Goal: Task Accomplishment & Management: Manage account settings

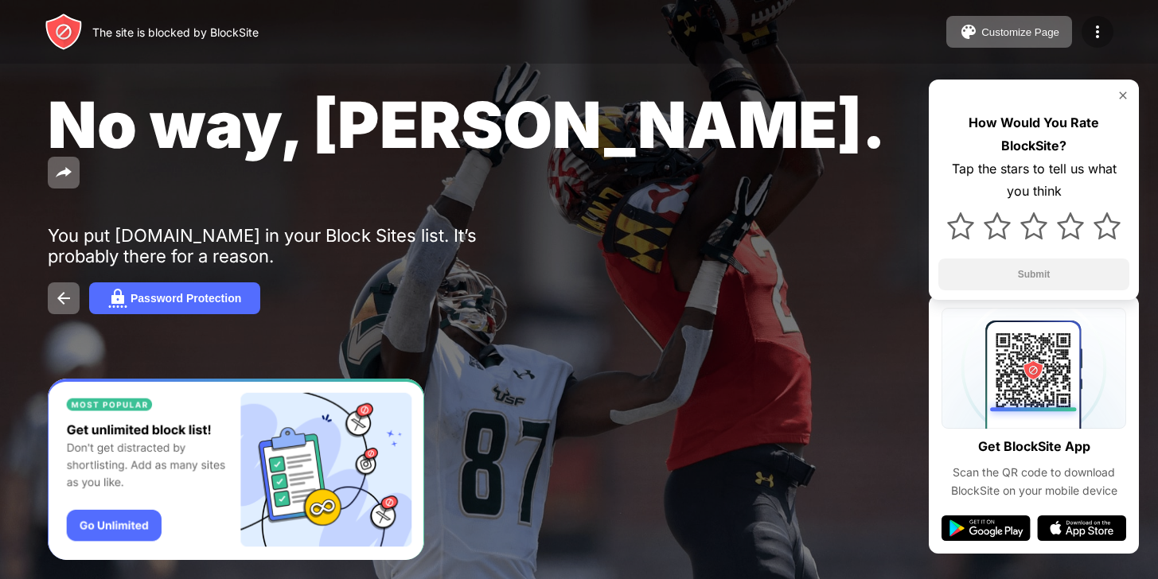
click at [1085, 33] on div at bounding box center [1097, 32] width 32 height 32
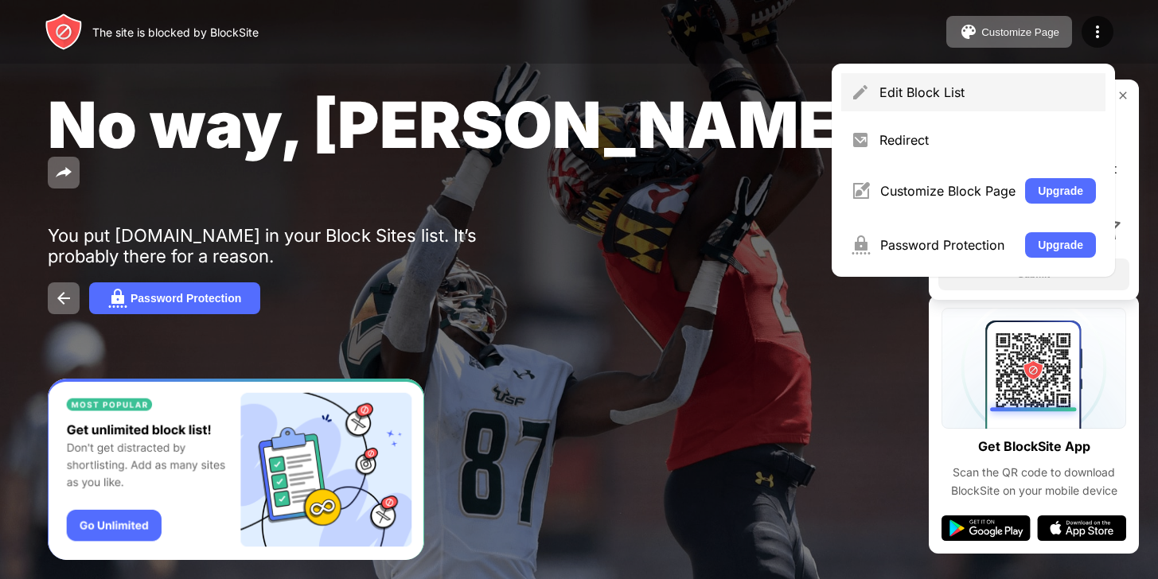
click at [1023, 78] on div "Edit Block List" at bounding box center [973, 92] width 264 height 38
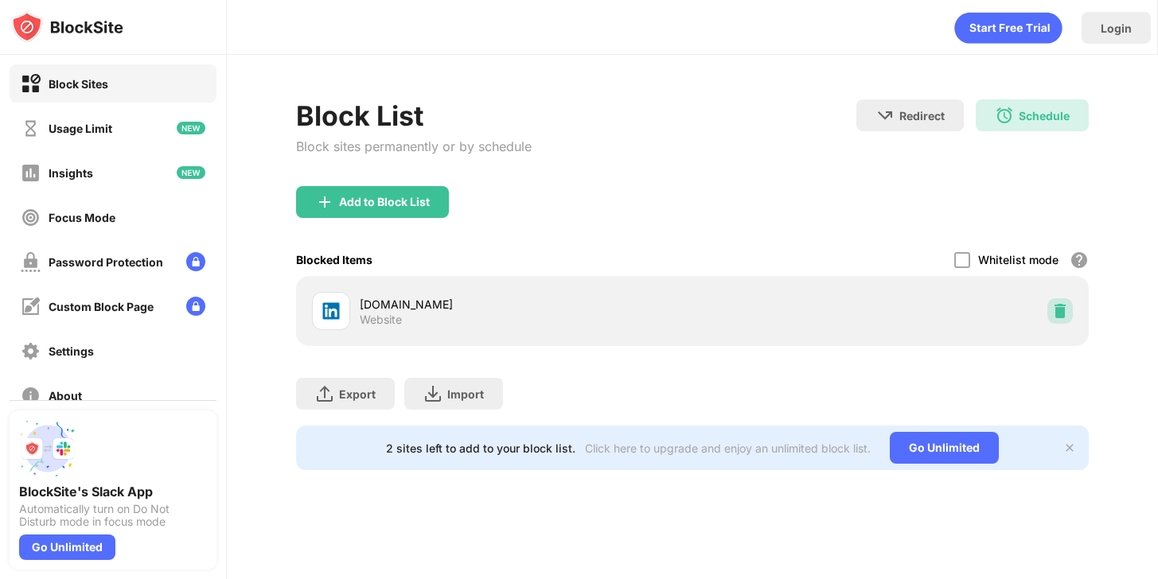
click at [1058, 306] on img at bounding box center [1060, 311] width 16 height 16
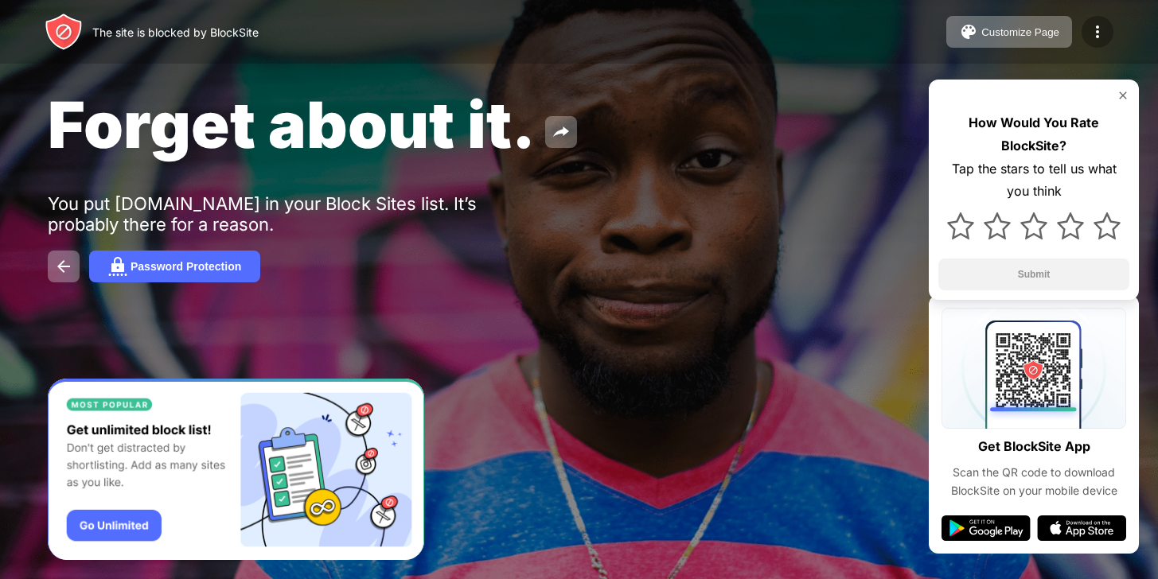
click at [1104, 30] on img at bounding box center [1097, 31] width 19 height 19
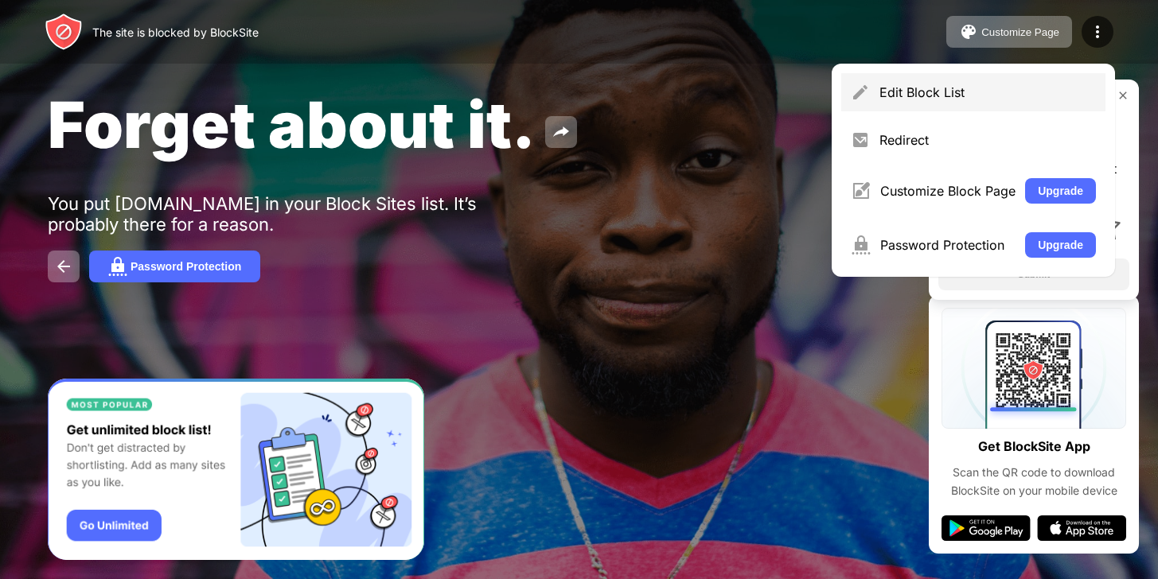
click at [922, 107] on div "Edit Block List" at bounding box center [973, 92] width 264 height 38
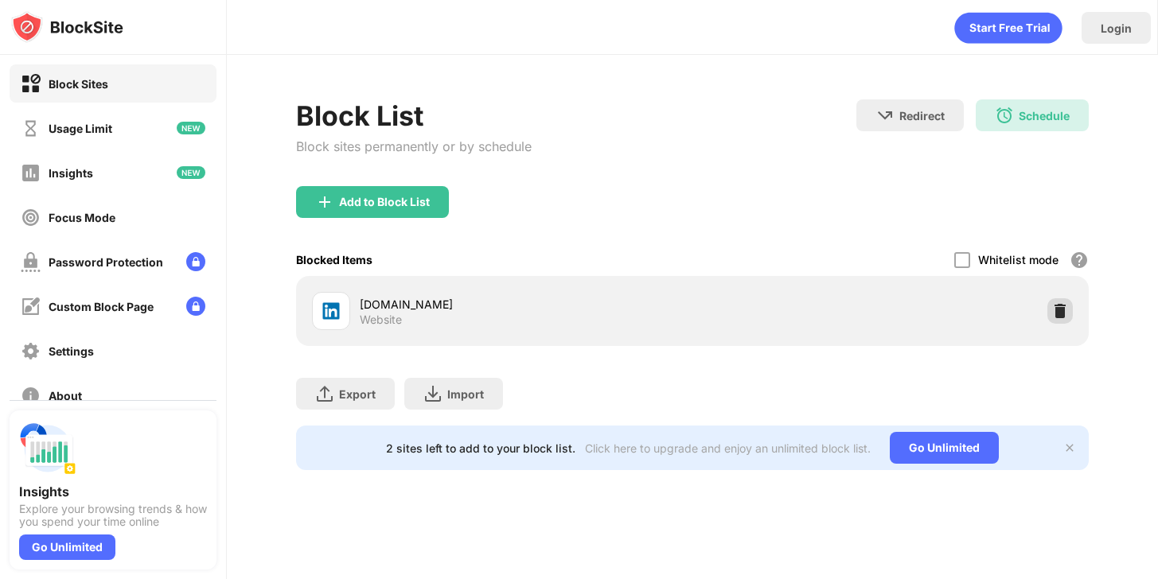
click at [1069, 310] on div at bounding box center [1059, 310] width 25 height 25
